Goal: Information Seeking & Learning: Learn about a topic

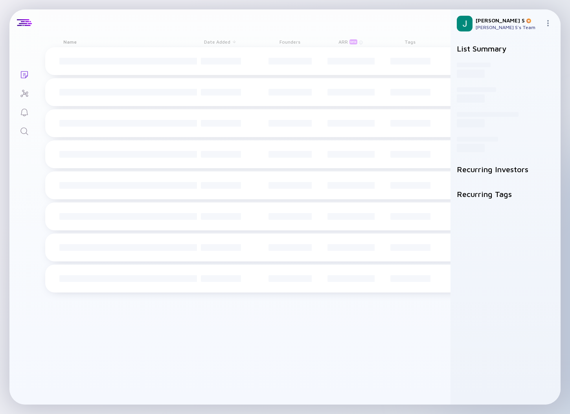
click at [27, 131] on icon "Search" at bounding box center [24, 131] width 9 height 9
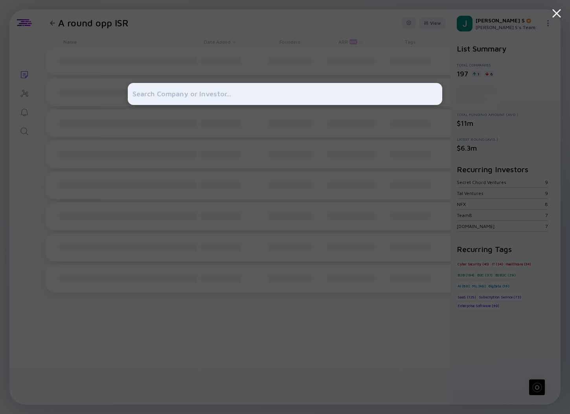
click at [110, 93] on div at bounding box center [285, 207] width 570 height 414
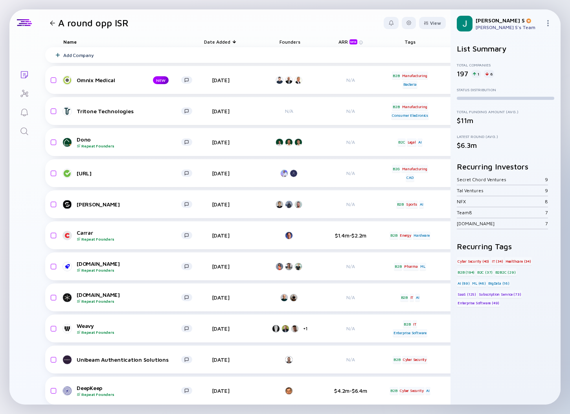
click at [16, 133] on link "Search" at bounding box center [24, 130] width 30 height 19
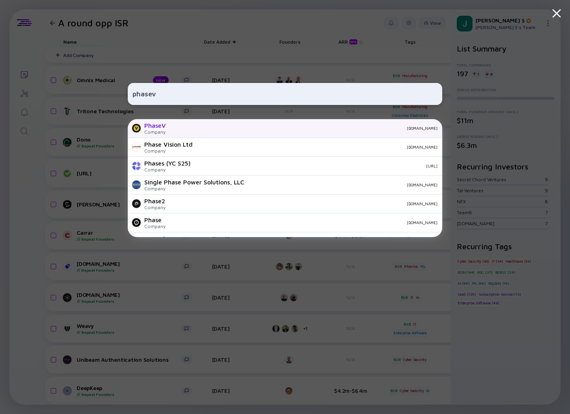
type input "phasev"
click at [161, 129] on div "Company" at bounding box center [155, 132] width 22 height 6
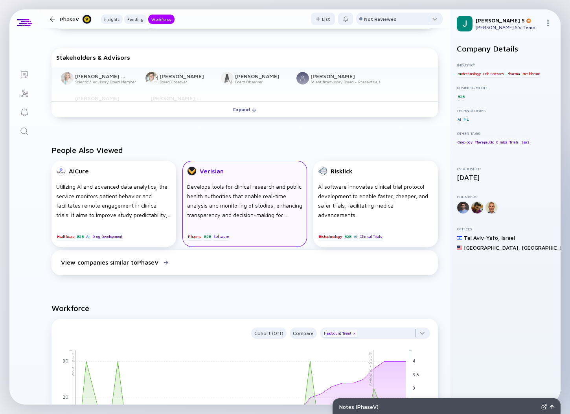
scroll to position [377, 0]
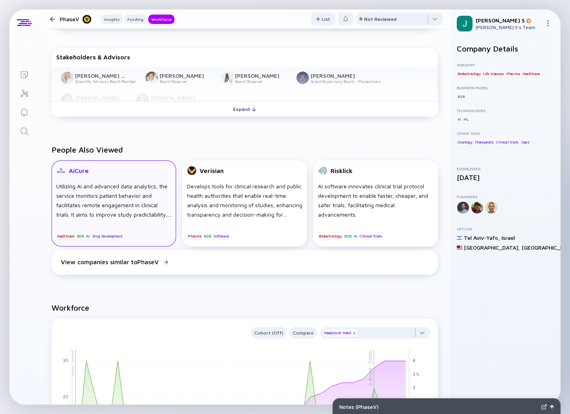
click at [89, 209] on div "Utilizing AI and advanced data analytics, the service monitors patient behavior…" at bounding box center [113, 201] width 115 height 38
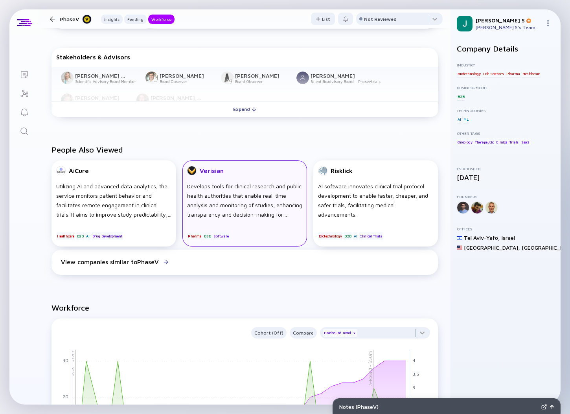
click at [228, 205] on div "Develops tools for clinical research and public health authorities that enable …" at bounding box center [244, 201] width 115 height 38
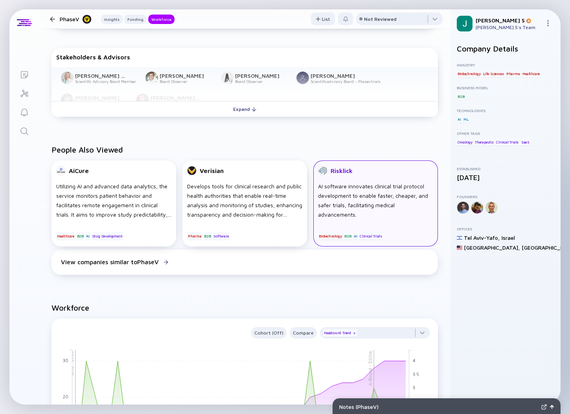
click at [346, 172] on div "Risklick" at bounding box center [342, 170] width 22 height 7
click at [122, 291] on div "People Also Viewed AiCure Utilizing AI and advanced data analytics, the service…" at bounding box center [245, 212] width 412 height 158
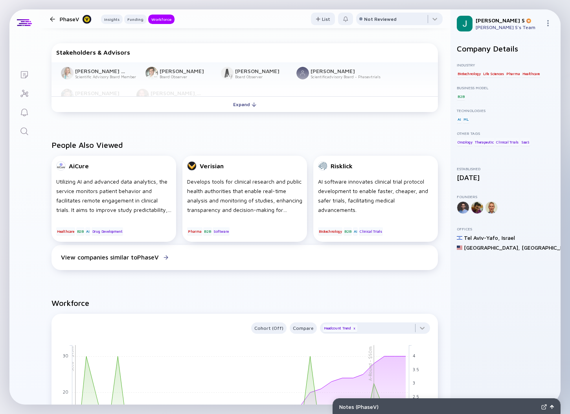
click at [23, 130] on icon "Search" at bounding box center [24, 131] width 9 height 9
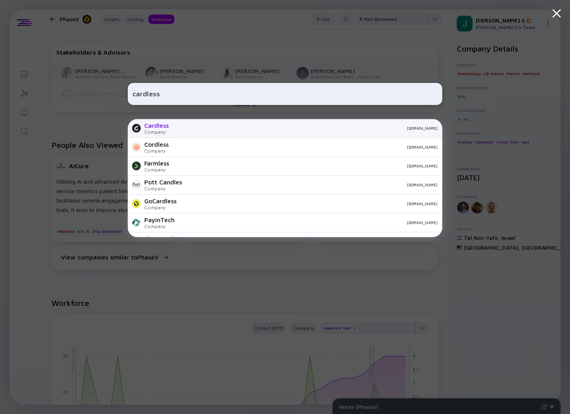
type input "cardless"
click at [163, 126] on div "Cardless" at bounding box center [156, 125] width 24 height 7
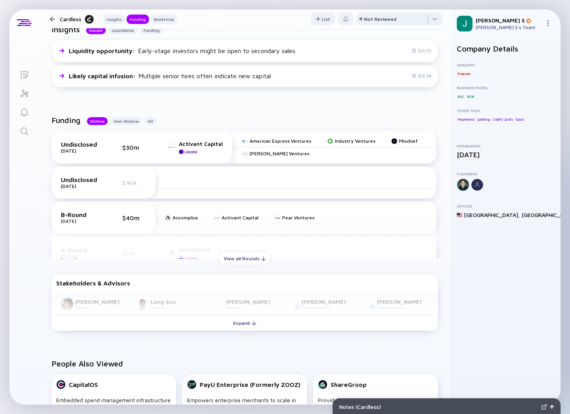
scroll to position [188, 0]
click at [236, 258] on div "View all Rounds" at bounding box center [245, 258] width 52 height 12
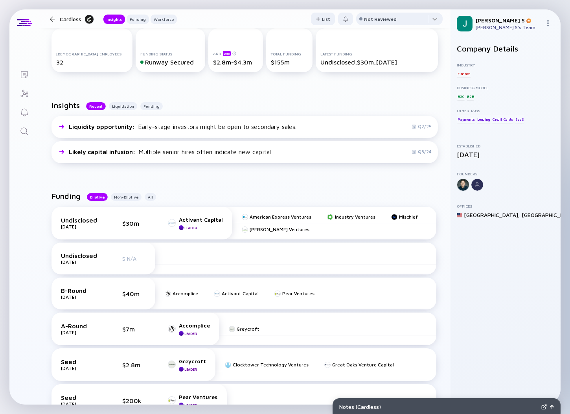
scroll to position [0, 0]
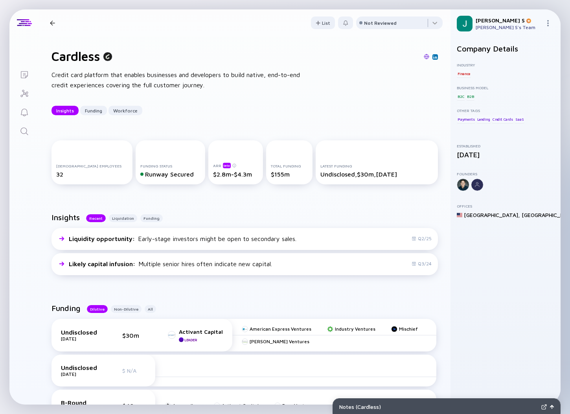
click at [27, 127] on icon "Search" at bounding box center [24, 131] width 9 height 9
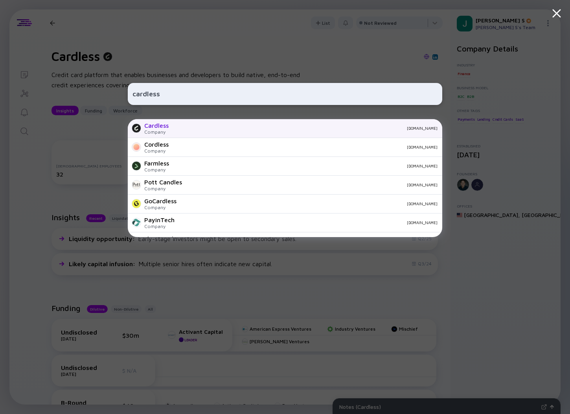
type input "cardless"
click at [153, 126] on div "Cardless" at bounding box center [156, 125] width 24 height 7
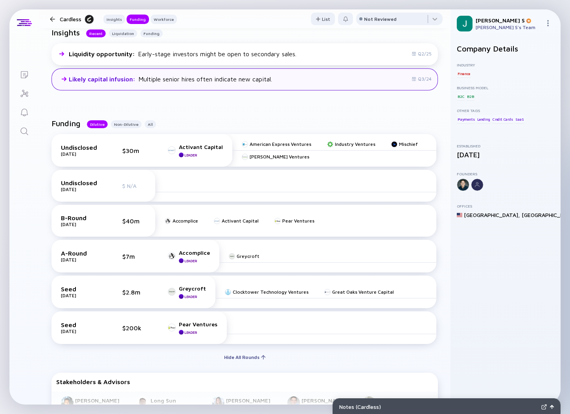
scroll to position [185, 0]
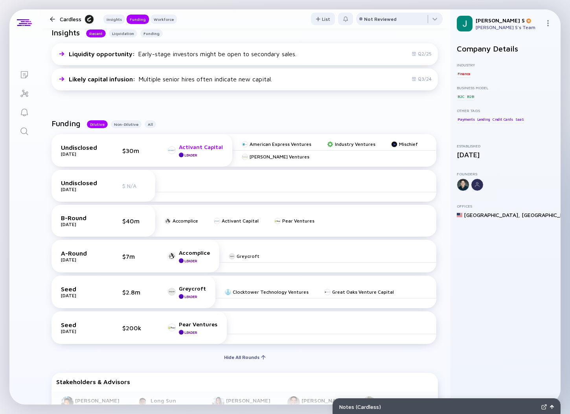
click at [201, 148] on div "Activant Capital" at bounding box center [201, 147] width 44 height 7
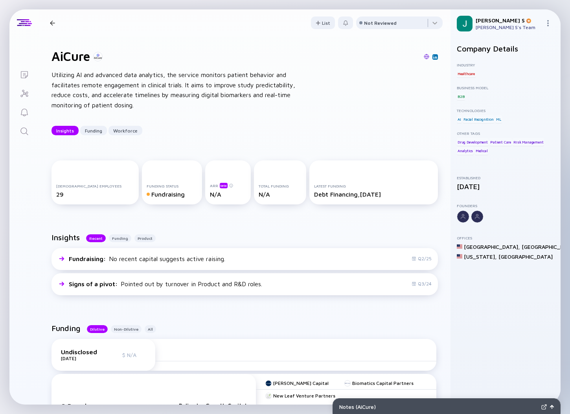
click at [52, 23] on div at bounding box center [52, 22] width 5 height 5
click at [52, 22] on div at bounding box center [52, 22] width 5 height 5
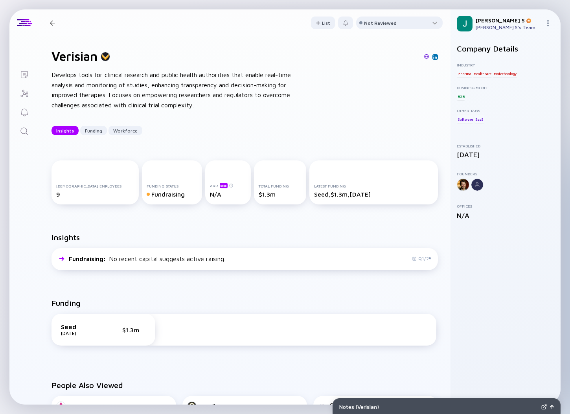
click at [54, 23] on div at bounding box center [52, 22] width 5 height 5
click at [52, 22] on div at bounding box center [52, 22] width 5 height 5
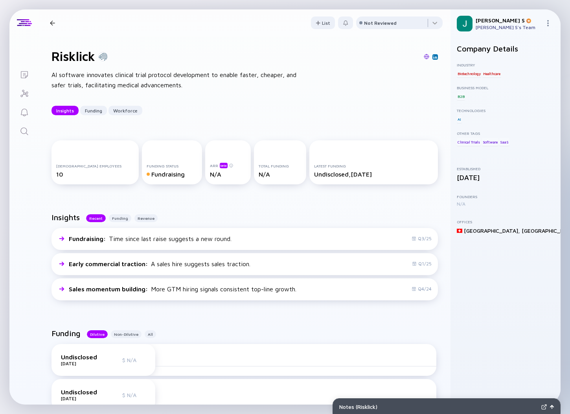
click at [24, 298] on div "Lists Risklick Insights Funding Workforce List Not Reviewed Risklick AI softwar…" at bounding box center [285, 206] width 552 height 395
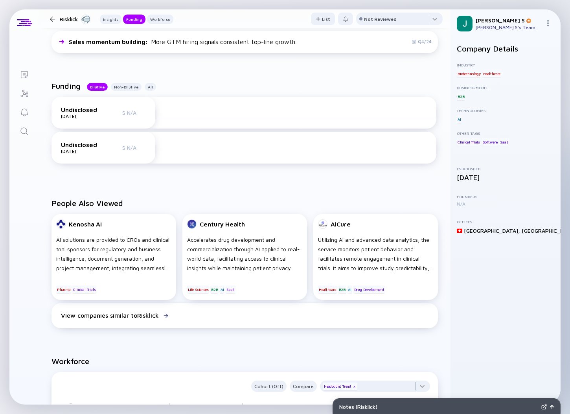
scroll to position [248, 0]
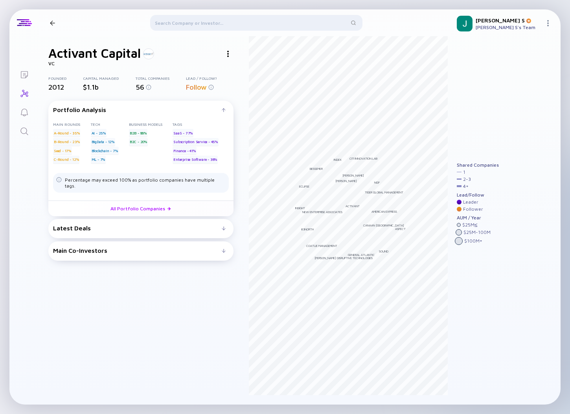
click at [160, 255] on div "Portfolio Analysis Main rounds A-Round - 35% B-Round - 23% Seed - 17% C-Round -…" at bounding box center [140, 182] width 185 height 163
click at [224, 249] on div at bounding box center [224, 251] width 4 height 4
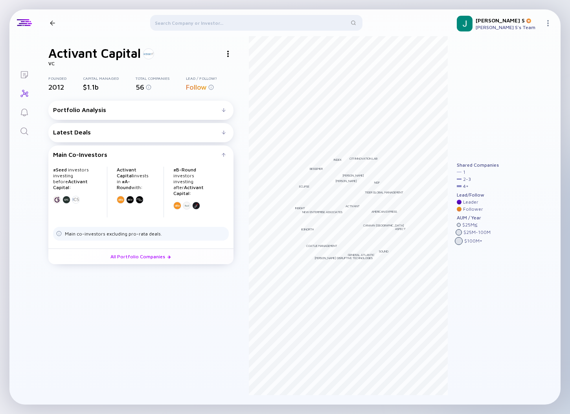
click at [470, 201] on div "Leader" at bounding box center [470, 202] width 15 height 6
click at [461, 202] on div at bounding box center [459, 202] width 5 height 5
click at [458, 201] on div at bounding box center [459, 202] width 5 height 5
click at [464, 186] on div "4 +" at bounding box center [466, 187] width 6 height 6
click at [459, 185] on div at bounding box center [459, 186] width 5 height 2
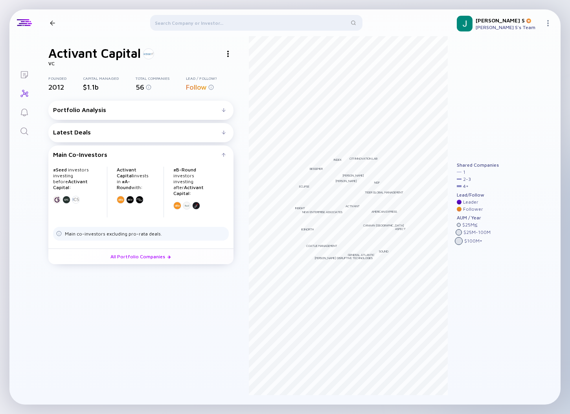
click at [456, 190] on div "Shared Companies 1 2 - 3 4 + Lead/Follow Leader Follower AUM / Year $ 25M ≤ $ 2…" at bounding box center [506, 221] width 110 height 367
click at [465, 186] on div "4 +" at bounding box center [466, 187] width 6 height 6
click at [52, 23] on div at bounding box center [52, 22] width 5 height 5
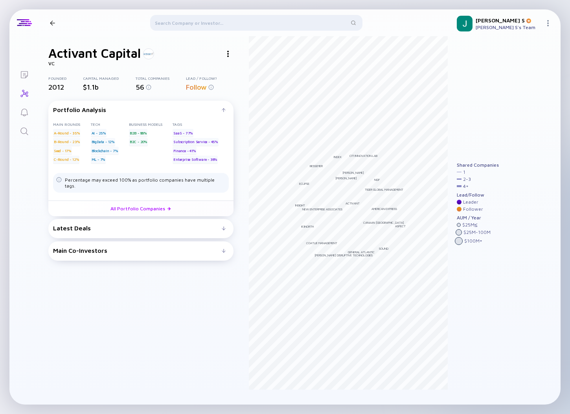
click at [184, 22] on div at bounding box center [256, 24] width 212 height 19
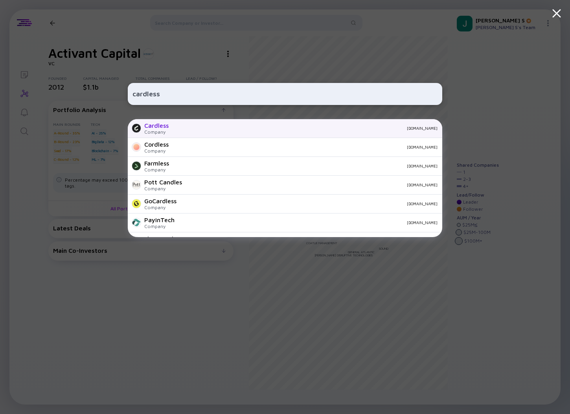
type input "cardless"
click at [183, 128] on div "cardless.com" at bounding box center [306, 128] width 263 height 5
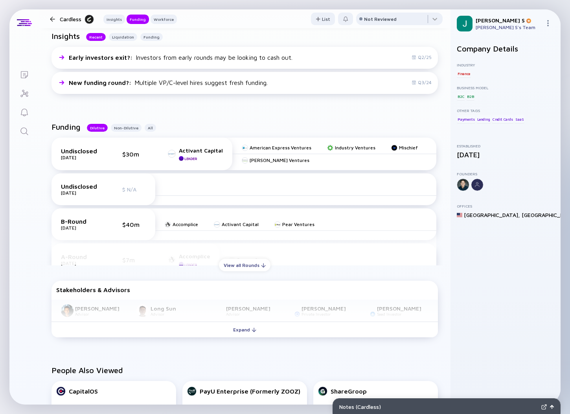
scroll to position [182, 0]
click at [235, 266] on div "View all Rounds" at bounding box center [245, 264] width 52 height 12
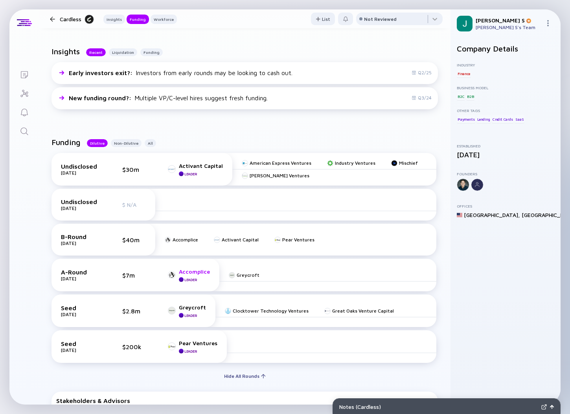
scroll to position [166, 0]
click at [190, 274] on div "Accomplice" at bounding box center [194, 271] width 31 height 7
